Goal: Information Seeking & Learning: Learn about a topic

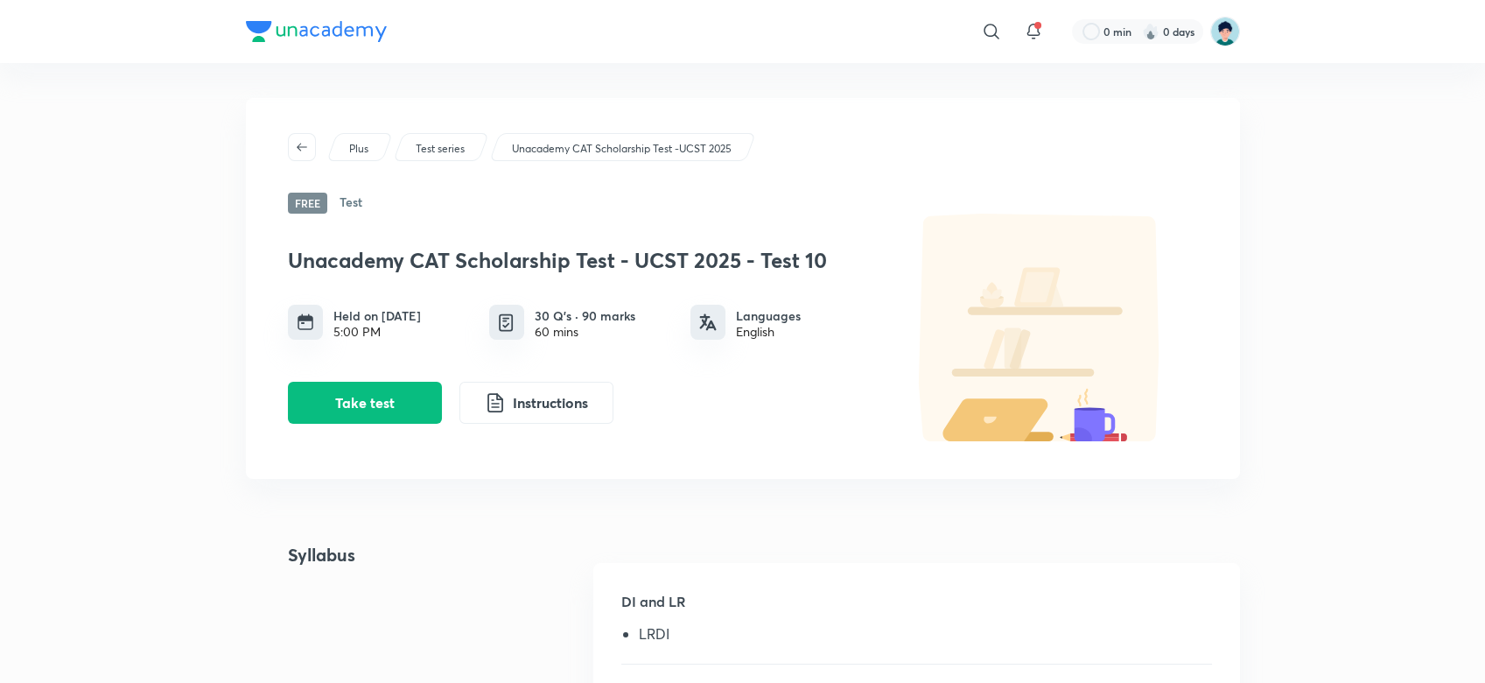
click at [648, 138] on div "Unacademy CAT Scholarship Test -UCST 2025" at bounding box center [622, 147] width 267 height 28
click at [658, 148] on p "Unacademy CAT Scholarship Test -UCST 2025" at bounding box center [622, 149] width 220 height 16
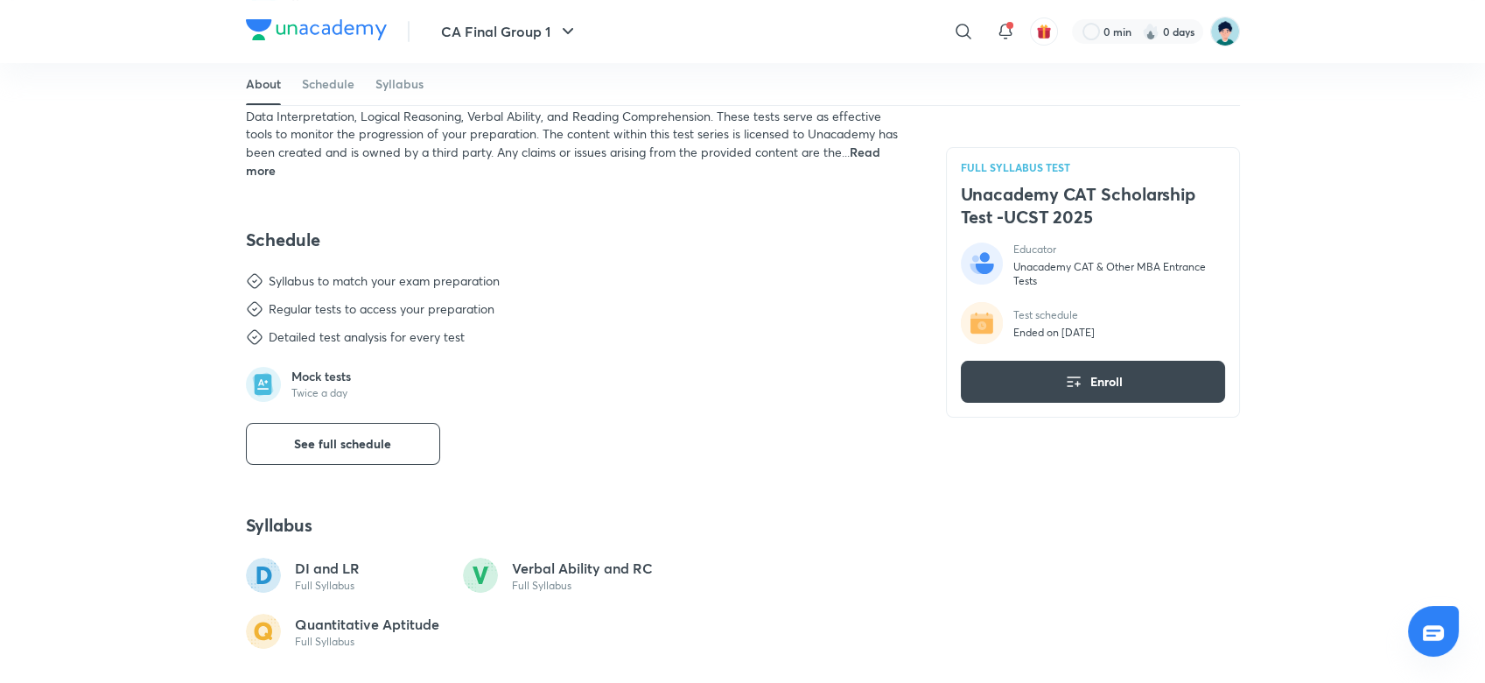
scroll to position [560, 0]
drag, startPoint x: 959, startPoint y: 198, endPoint x: 1108, endPoint y: 210, distance: 149.3
click at [1108, 210] on h4 "Unacademy CAT Scholarship Test -UCST 2025" at bounding box center [1093, 206] width 264 height 46
copy h4 "Unacademy CAT Scholarship Test -UCST 2025"
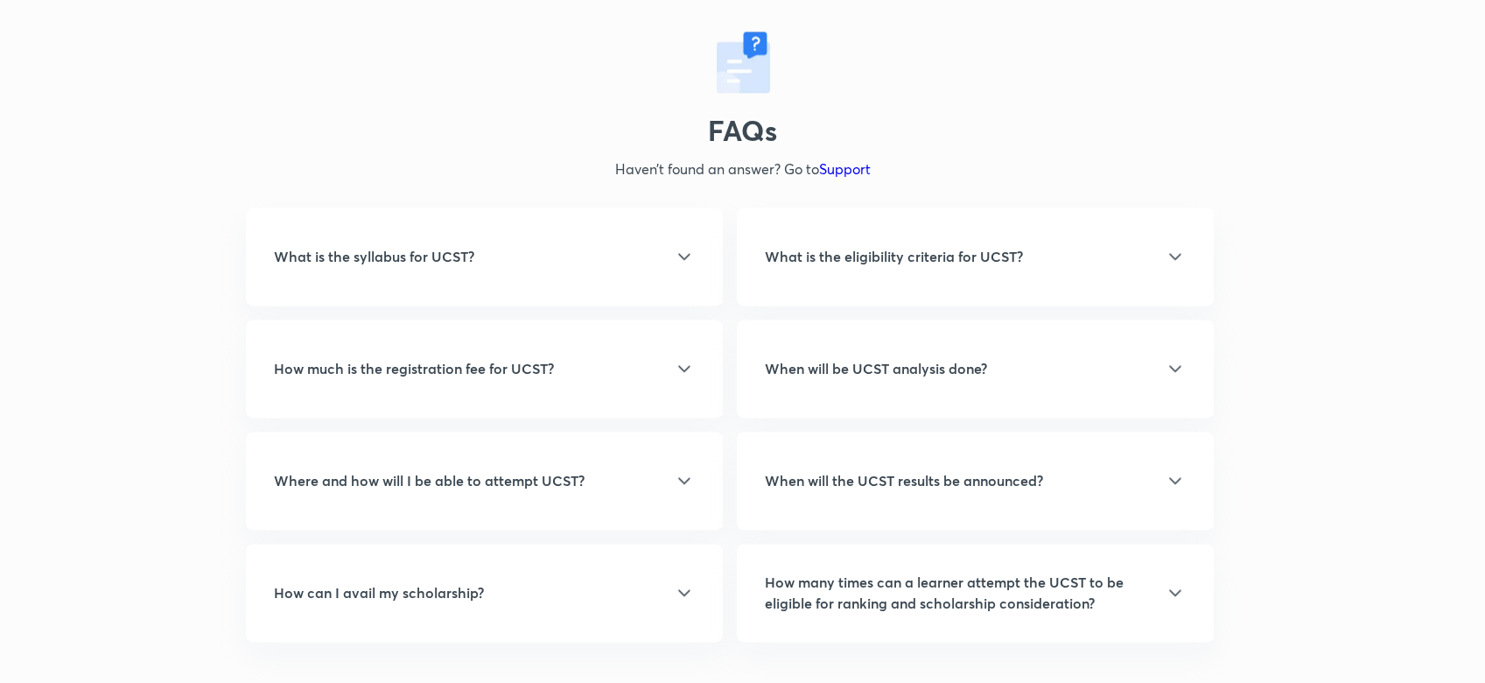
scroll to position [5191, 0]
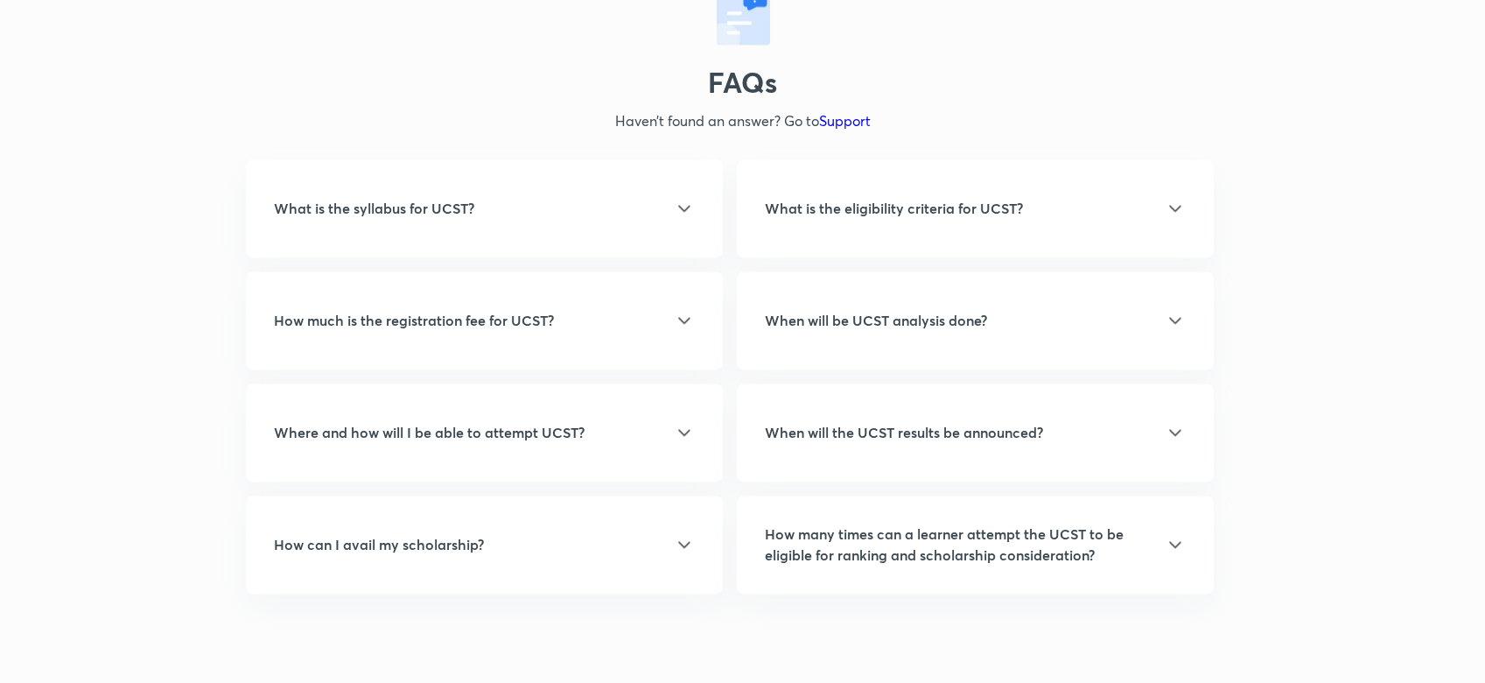
click at [642, 534] on div "How can I avail my scholarship?" at bounding box center [484, 544] width 421 height 21
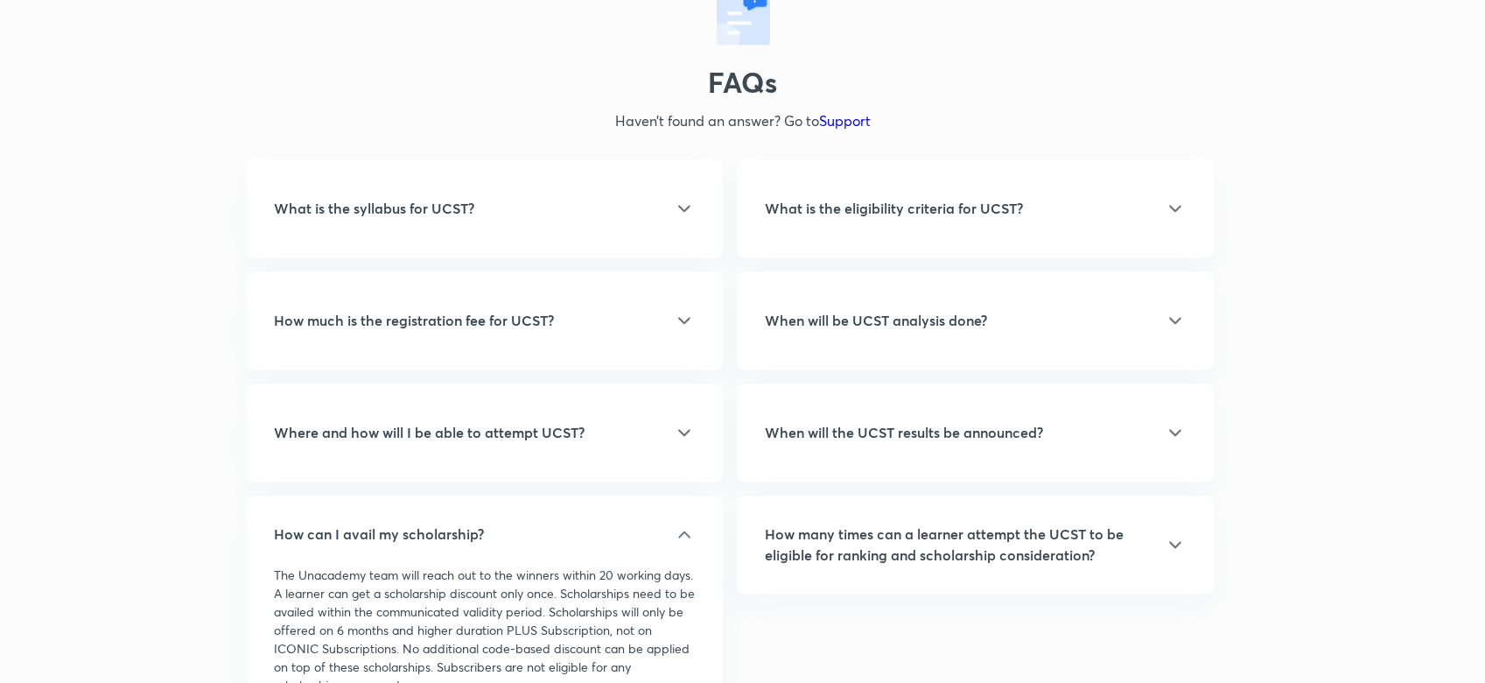
click at [920, 310] on h5 "When will be UCST analysis done?" at bounding box center [876, 320] width 222 height 21
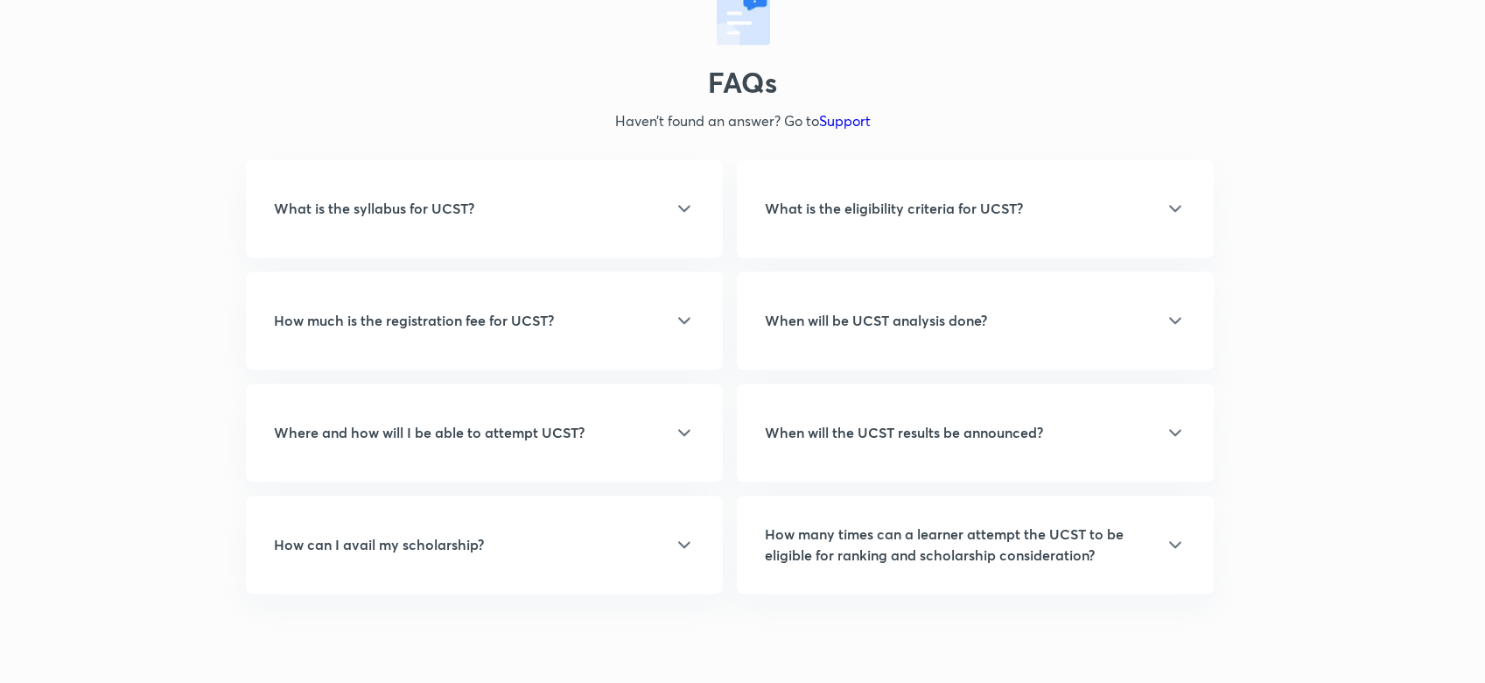
click at [920, 310] on h5 "When will be UCST analysis done?" at bounding box center [876, 320] width 222 height 21
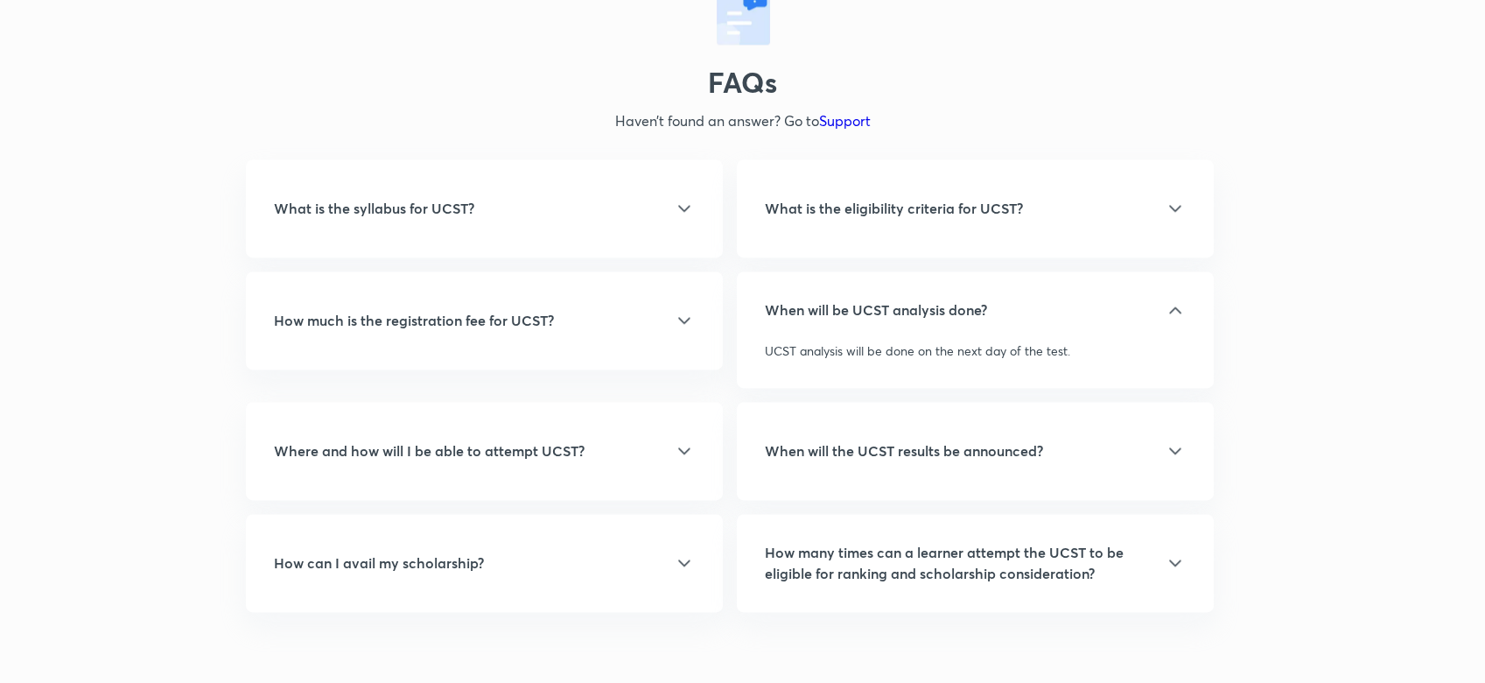
click at [952, 440] on h5 "When will the UCST results be announced?" at bounding box center [904, 450] width 278 height 21
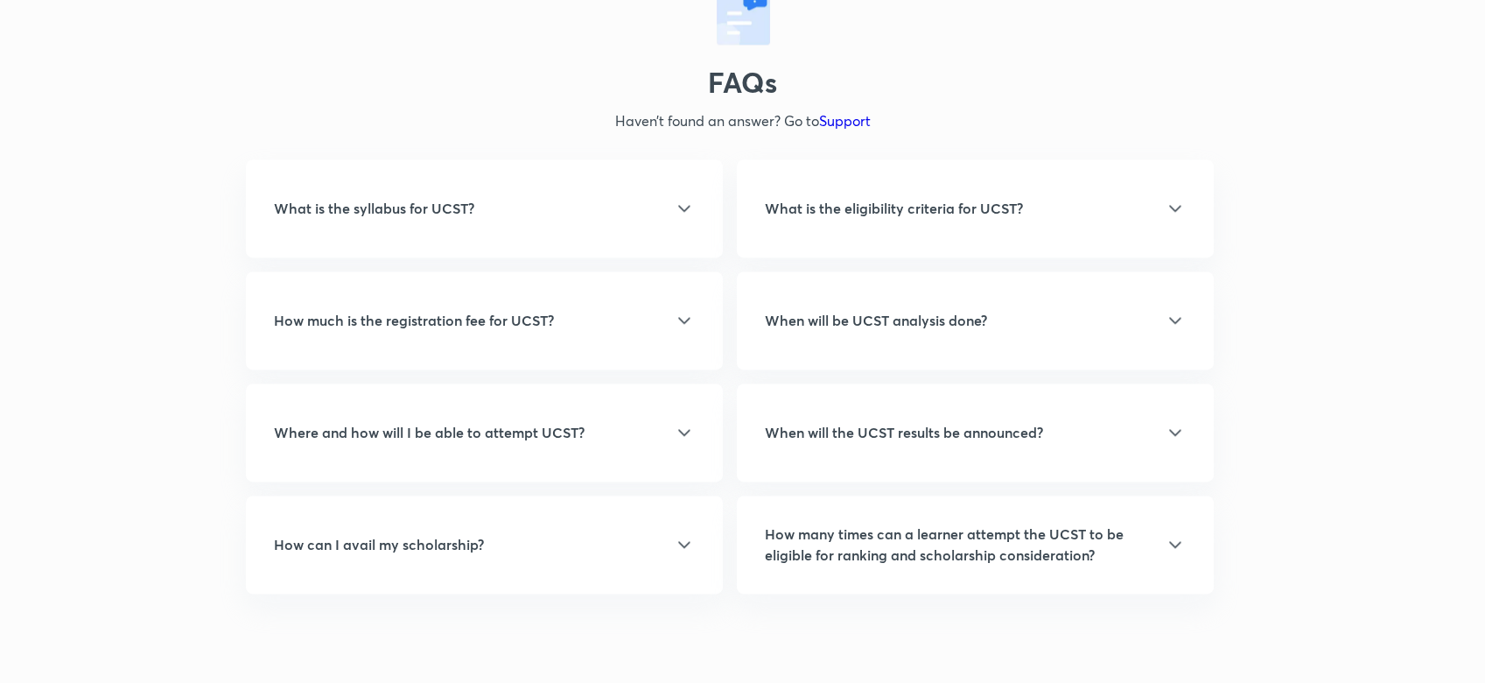
click at [952, 422] on h5 "When will the UCST results be announced?" at bounding box center [904, 432] width 278 height 21
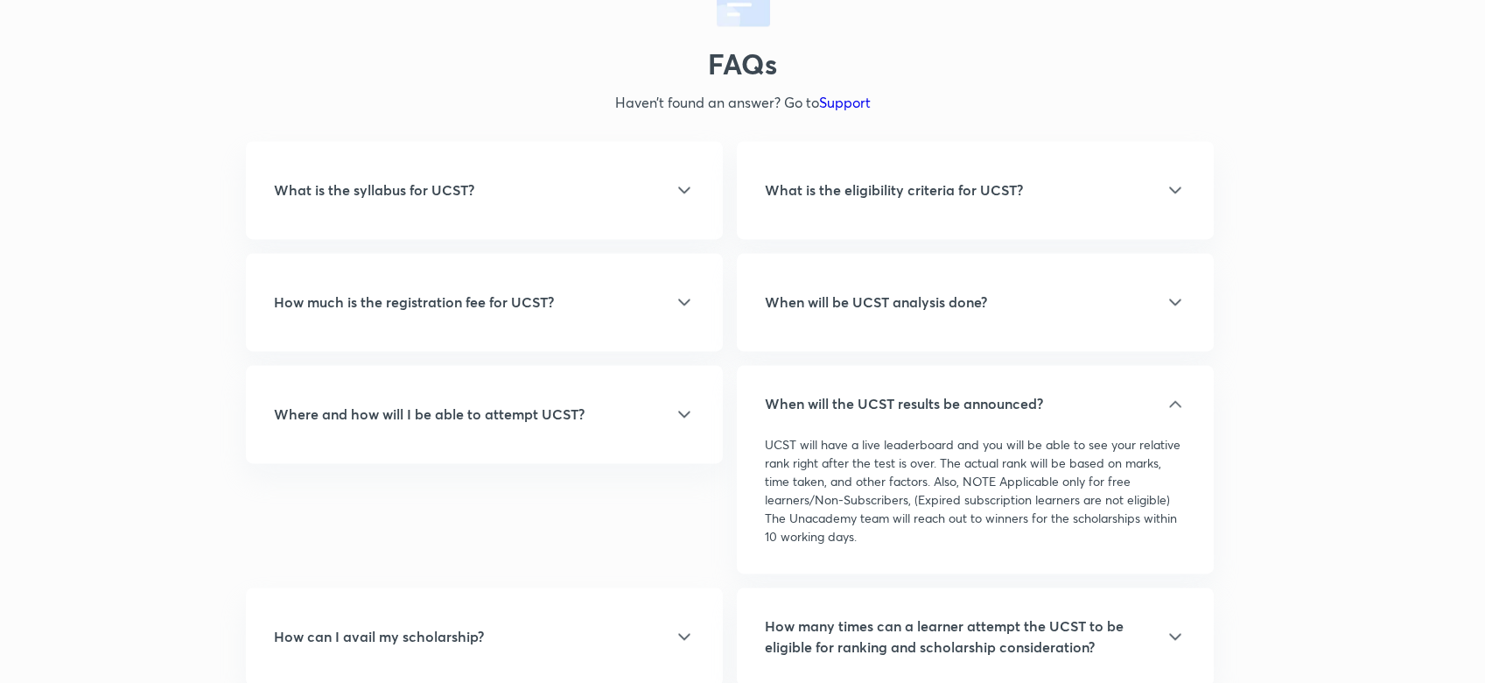
scroll to position [5258, 0]
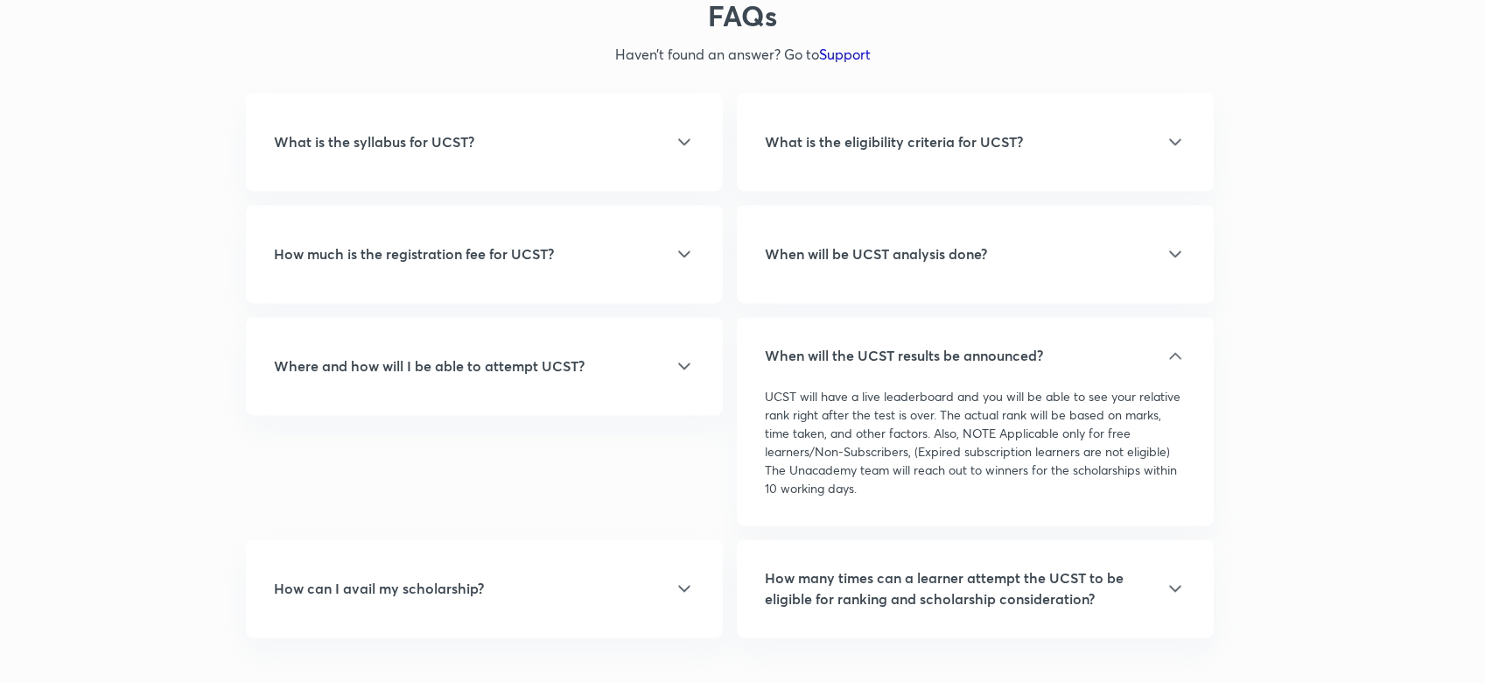
click at [1047, 567] on h5 "How many times can a learner attempt the UCST to be eligible for ranking and sc…" at bounding box center [965, 588] width 400 height 42
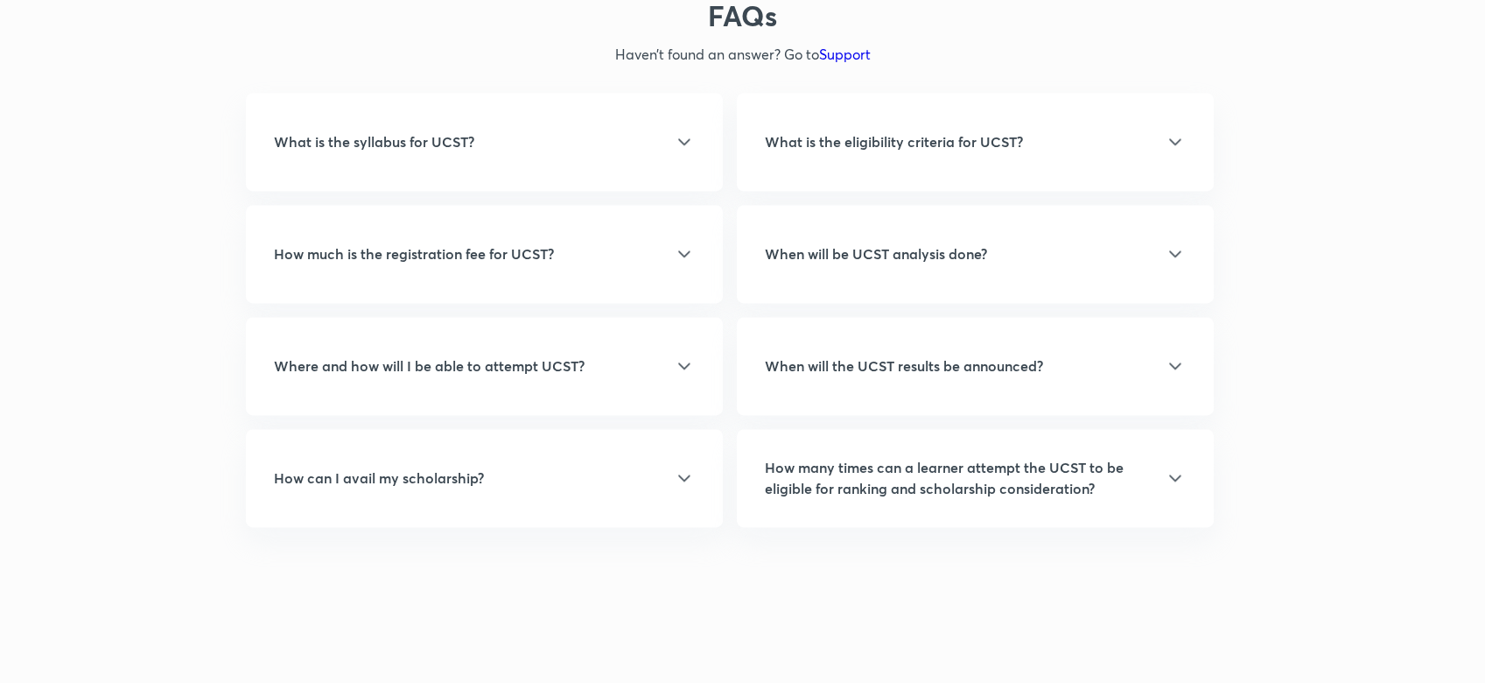
click at [1002, 465] on div "How many times can a learner attempt the UCST to be eligible for ranking and sc…" at bounding box center [975, 478] width 477 height 98
click at [933, 229] on div "When will be UCST analysis done? UCST analysis will be done on the next day of …" at bounding box center [975, 254] width 477 height 98
click at [932, 243] on h5 "When will be UCST analysis done?" at bounding box center [876, 253] width 222 height 21
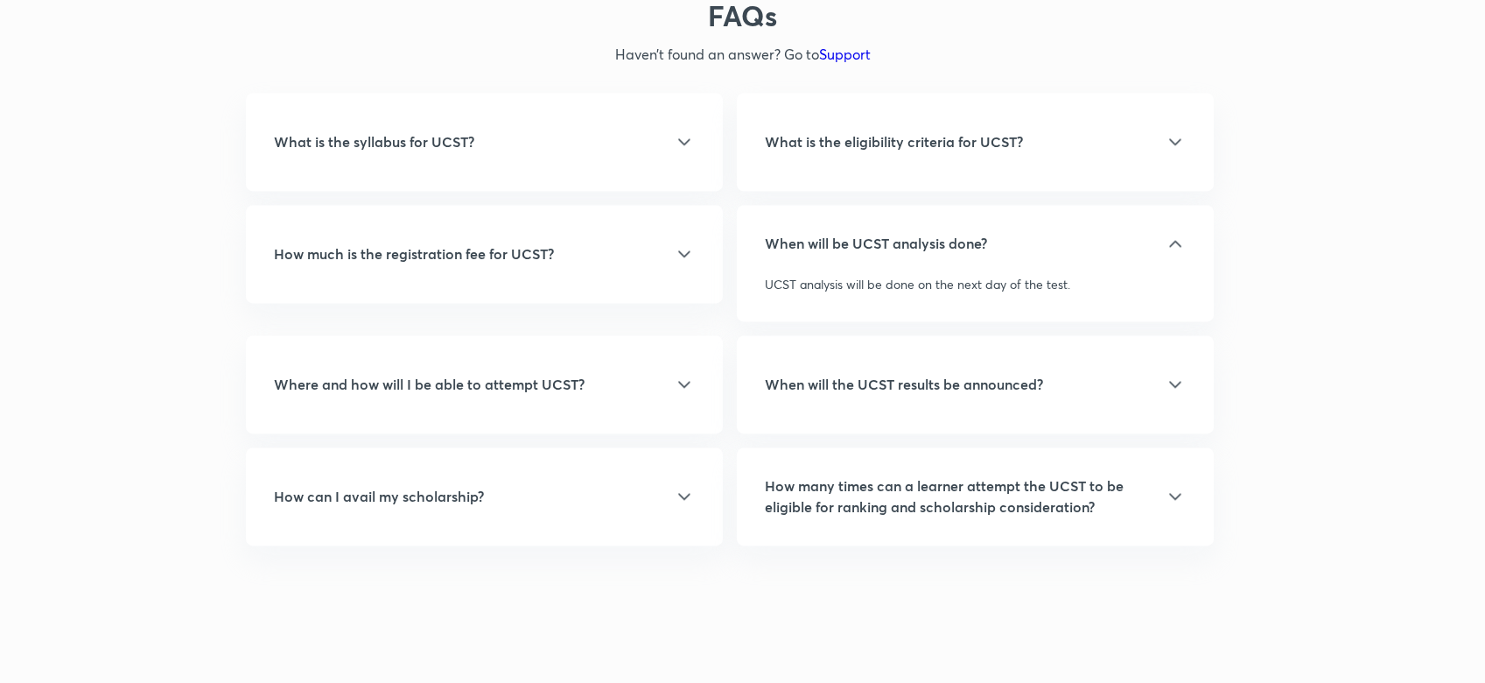
click at [914, 131] on h5 "What is the eligibility criteria for UCST?" at bounding box center [894, 141] width 258 height 21
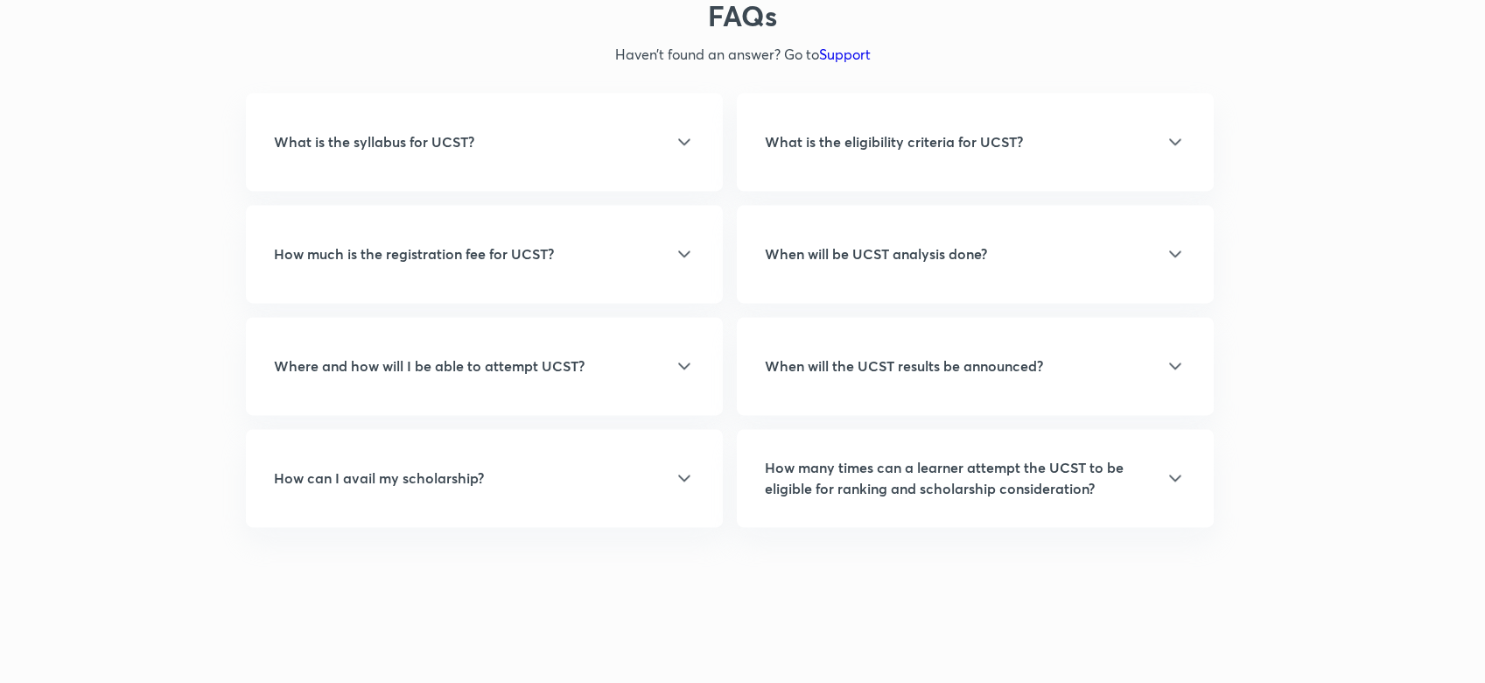
click at [914, 131] on h5 "What is the eligibility criteria for UCST?" at bounding box center [894, 141] width 258 height 21
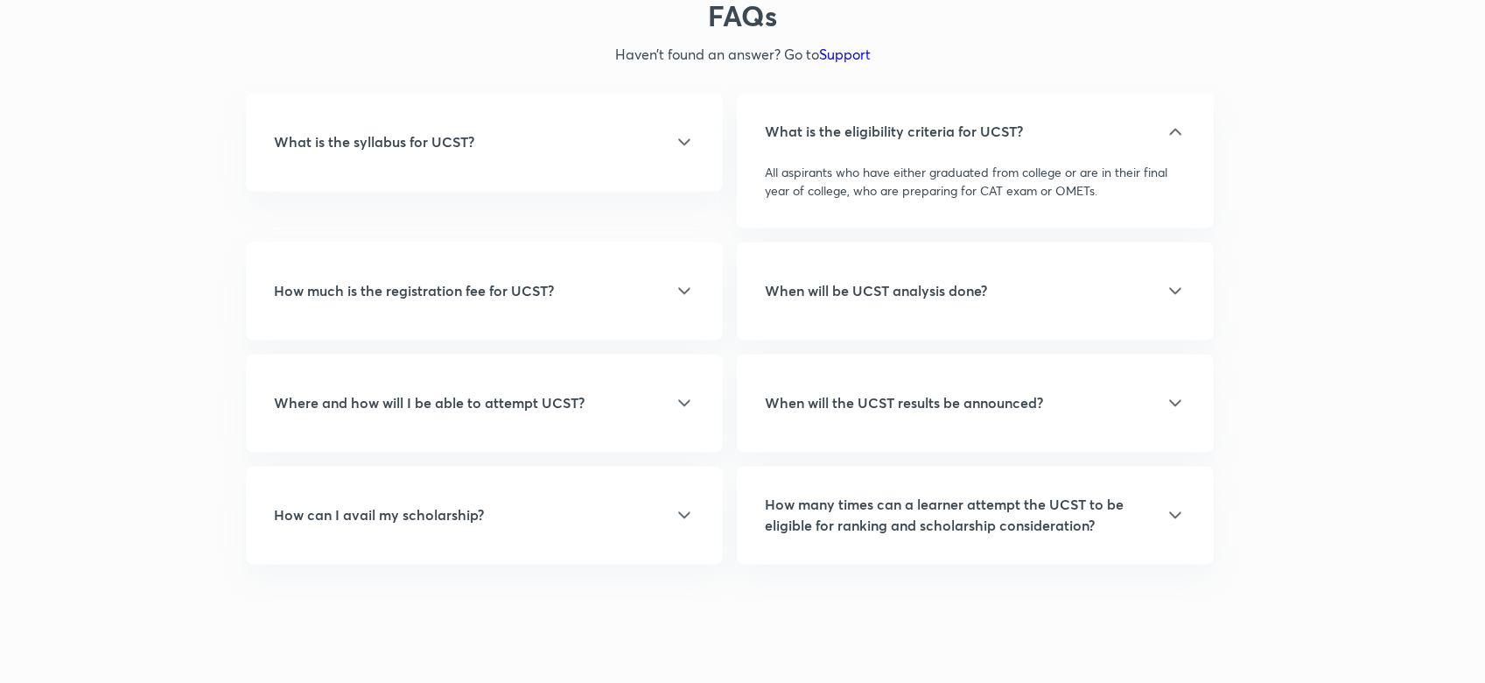
click at [953, 280] on h5 "When will be UCST analysis done?" at bounding box center [876, 290] width 222 height 21
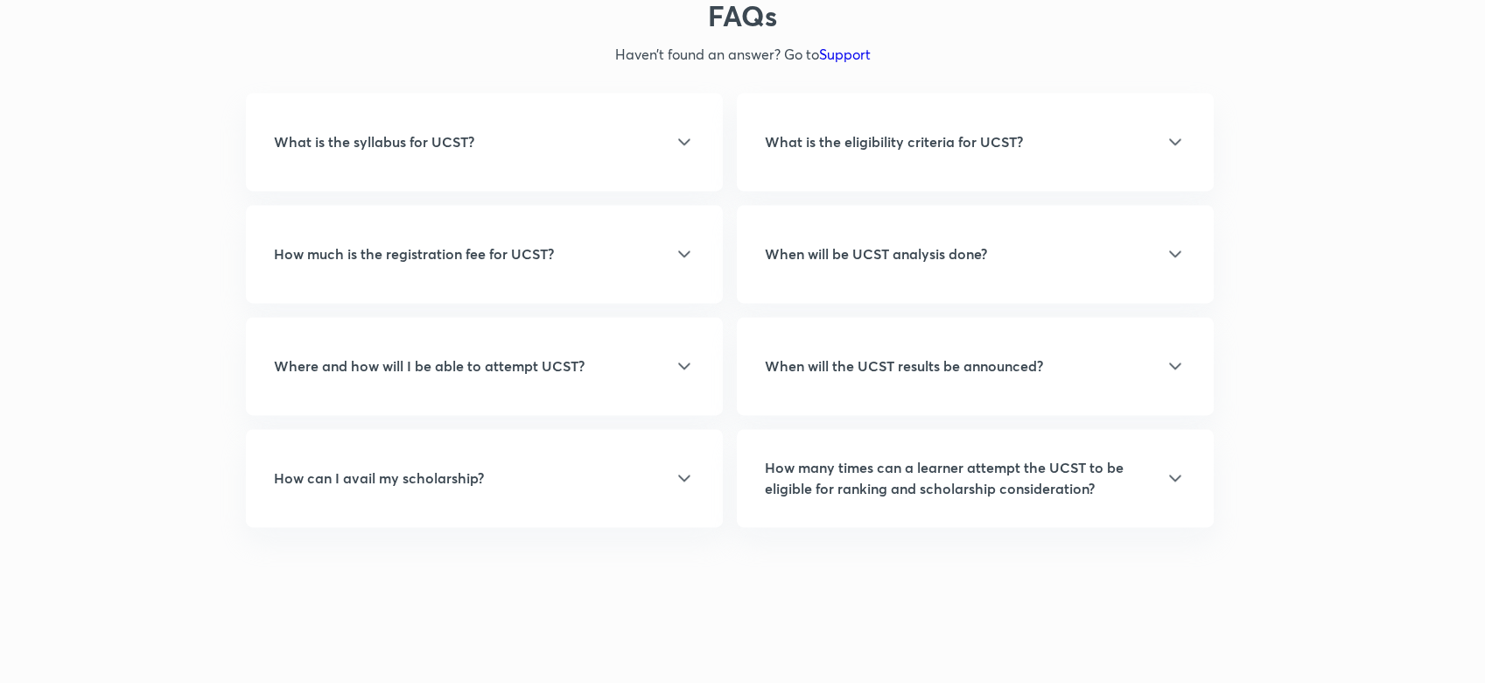
click at [973, 355] on h5 "When will the UCST results be announced?" at bounding box center [904, 365] width 278 height 21
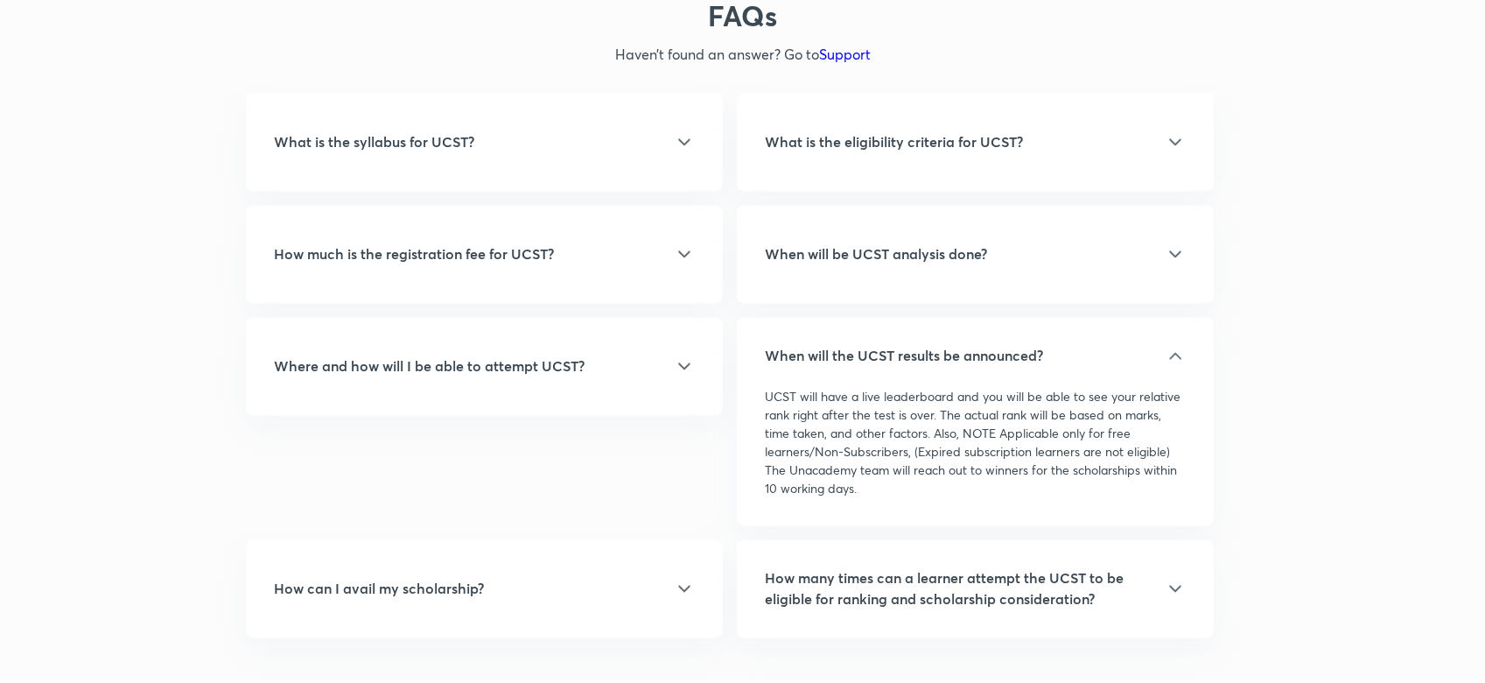
scroll to position [5211, 0]
